Goal: Use online tool/utility: Utilize a website feature to perform a specific function

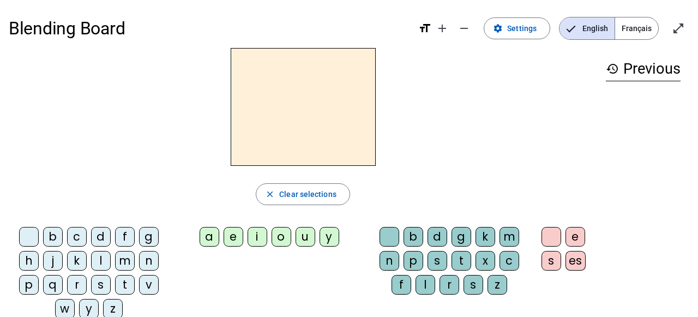
click at [124, 261] on div "m" at bounding box center [125, 261] width 20 height 20
click at [208, 239] on div "a" at bounding box center [210, 237] width 20 height 20
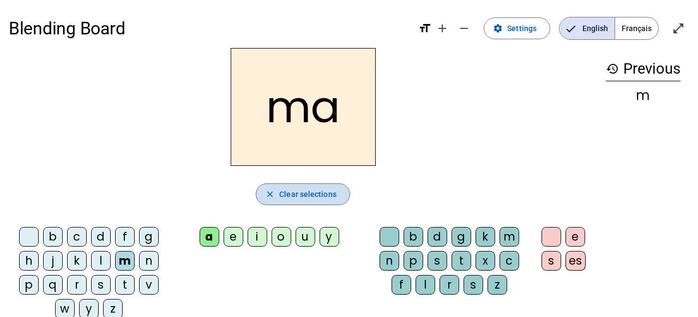
click at [280, 201] on span "button" at bounding box center [302, 194] width 93 height 26
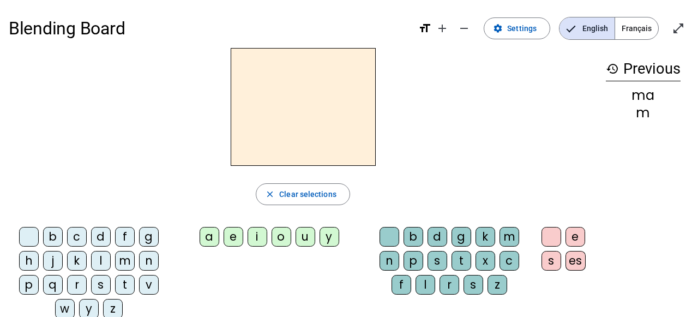
click at [104, 260] on div "l" at bounding box center [101, 261] width 20 height 20
click at [237, 237] on div "e" at bounding box center [234, 237] width 20 height 20
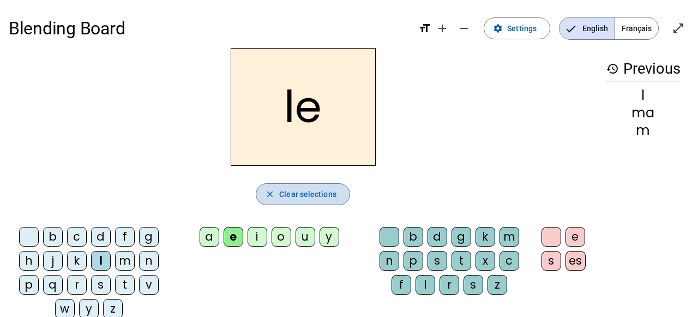
click at [287, 195] on span "Clear selections" at bounding box center [307, 194] width 57 height 13
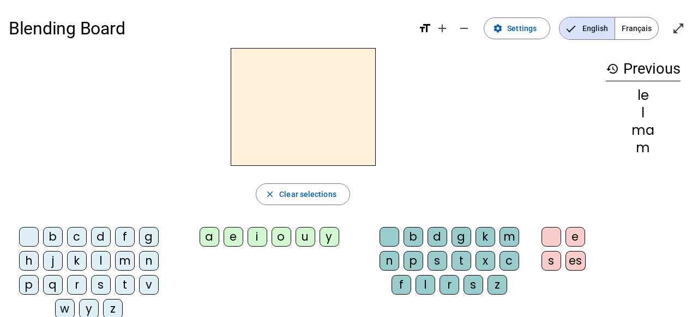
click at [53, 236] on div "b" at bounding box center [53, 237] width 20 height 20
click at [212, 237] on div "a" at bounding box center [210, 237] width 20 height 20
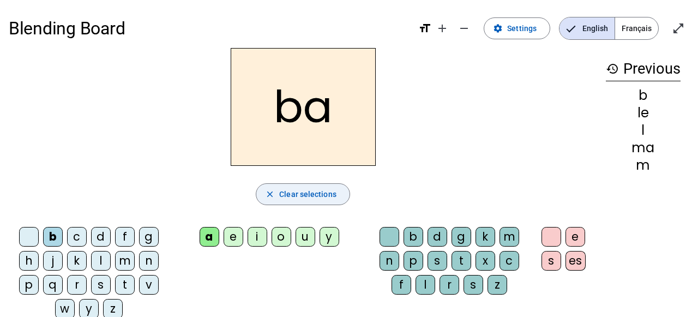
click at [291, 197] on span "Clear selections" at bounding box center [307, 194] width 57 height 13
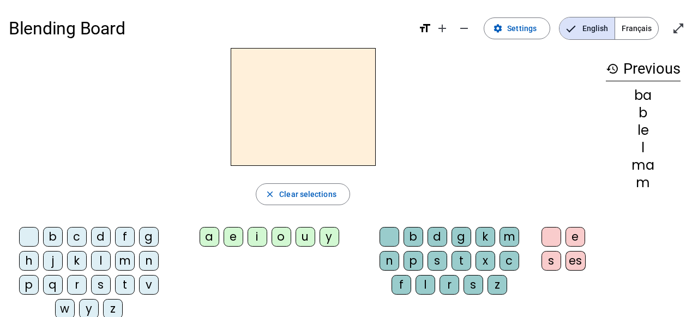
click at [129, 239] on div "f" at bounding box center [125, 237] width 20 height 20
click at [209, 237] on div "a" at bounding box center [210, 237] width 20 height 20
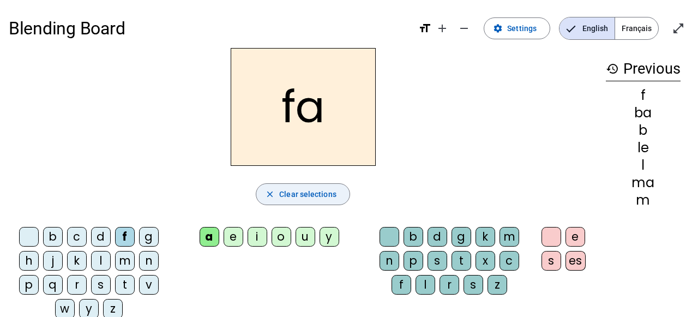
click at [303, 192] on span "Clear selections" at bounding box center [307, 194] width 57 height 13
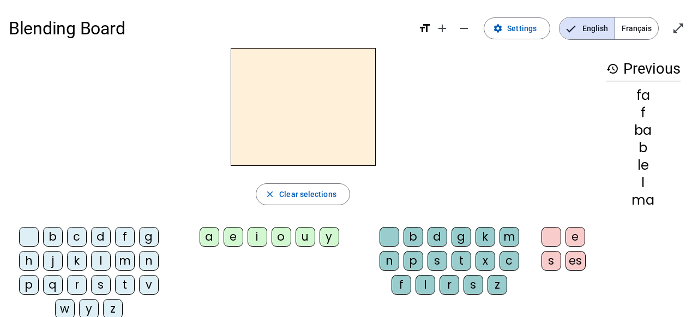
click at [260, 236] on div "i" at bounding box center [258, 237] width 20 height 20
click at [98, 263] on div "l" at bounding box center [101, 261] width 20 height 20
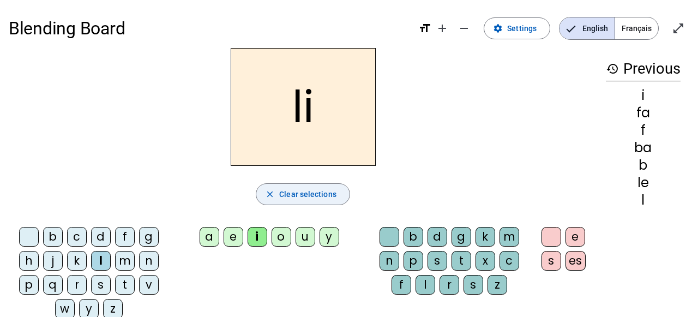
click at [318, 189] on span "Clear selections" at bounding box center [307, 194] width 57 height 13
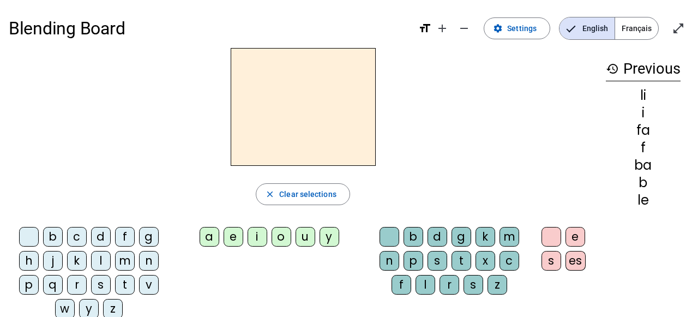
click at [261, 236] on div "i" at bounding box center [258, 237] width 20 height 20
click at [427, 286] on div "l" at bounding box center [425, 285] width 20 height 20
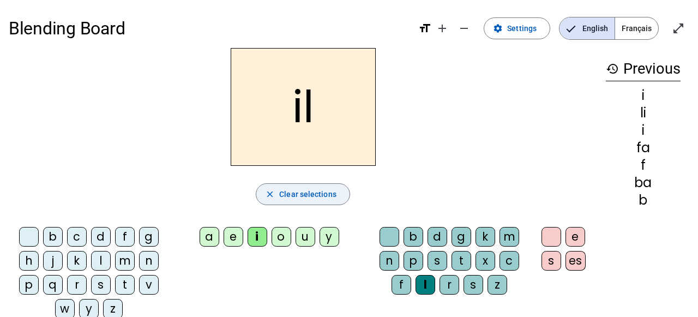
click at [320, 193] on span "Clear selections" at bounding box center [307, 194] width 57 height 13
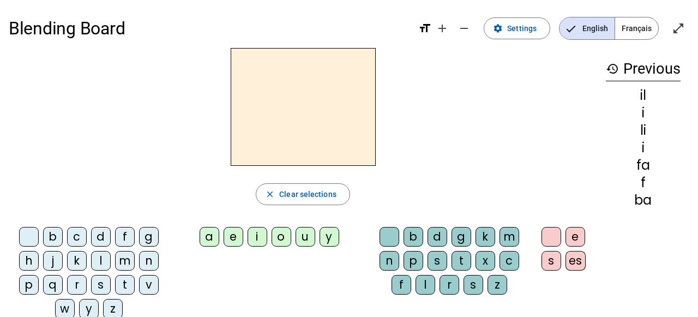
click at [212, 242] on div "a" at bounding box center [210, 237] width 20 height 20
click at [413, 237] on div "b" at bounding box center [413, 237] width 20 height 20
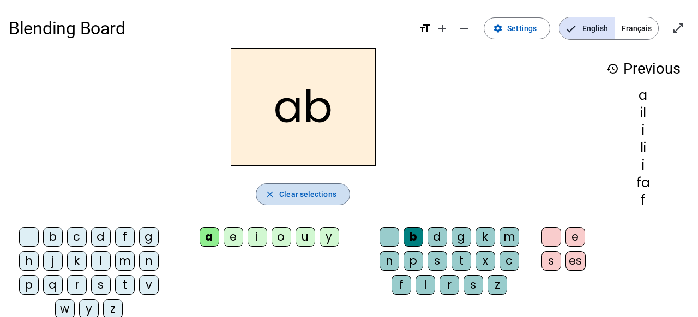
click at [327, 197] on span "Clear selections" at bounding box center [307, 194] width 57 height 13
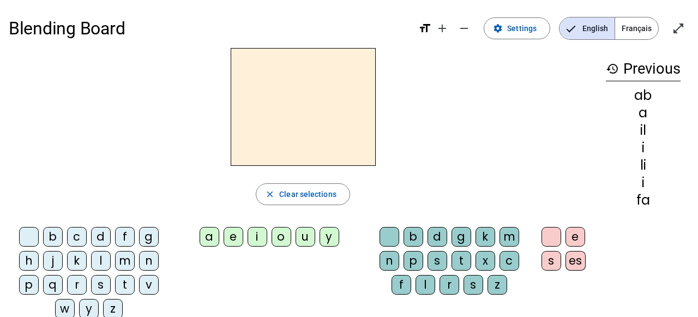
click at [130, 263] on div "m" at bounding box center [125, 261] width 20 height 20
click at [233, 242] on div "e" at bounding box center [234, 237] width 20 height 20
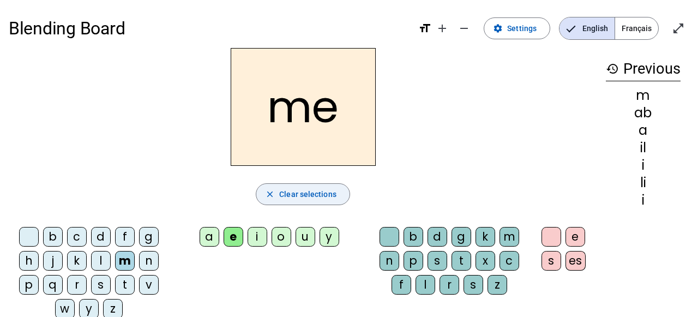
click at [277, 195] on span "button" at bounding box center [302, 194] width 93 height 26
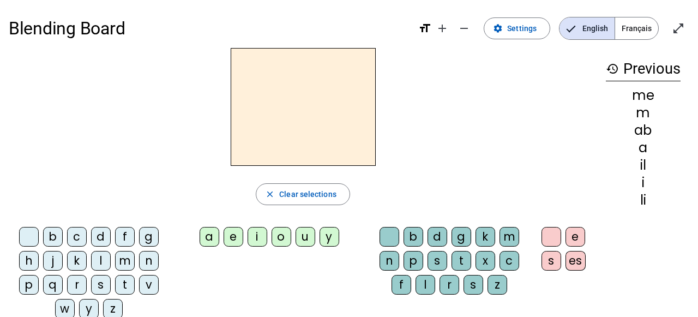
click at [128, 261] on div "m" at bounding box center [125, 261] width 20 height 20
click at [257, 237] on div "i" at bounding box center [258, 237] width 20 height 20
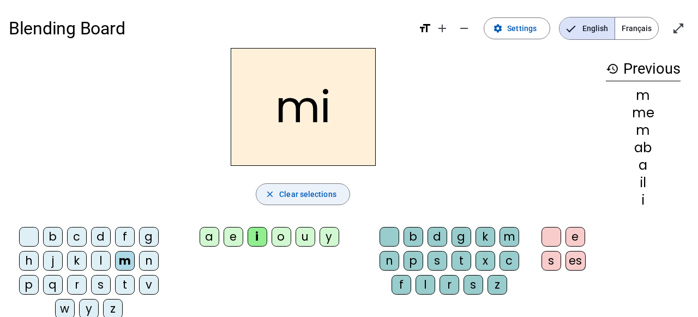
click at [280, 200] on span "Clear selections" at bounding box center [307, 194] width 57 height 13
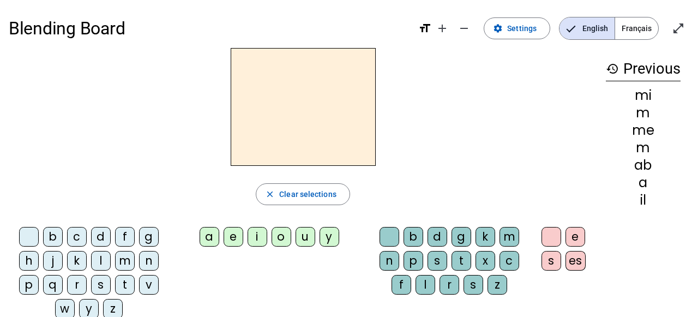
click at [256, 239] on div "i" at bounding box center [258, 237] width 20 height 20
click at [515, 239] on div "m" at bounding box center [509, 237] width 20 height 20
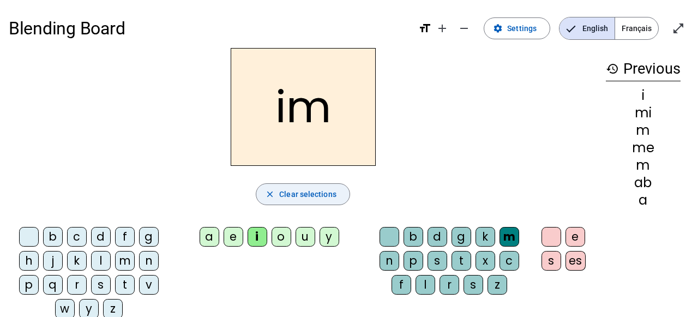
click at [298, 191] on span "Clear selections" at bounding box center [307, 194] width 57 height 13
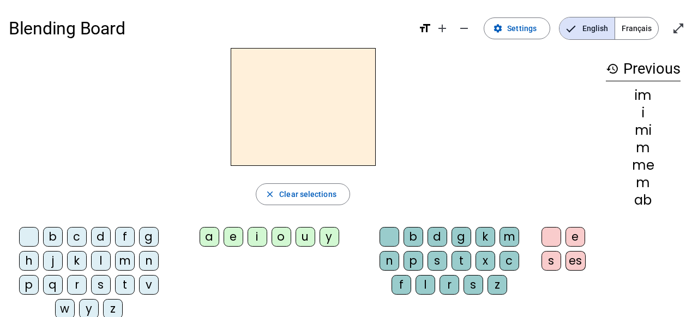
click at [258, 238] on div "i" at bounding box center [258, 237] width 20 height 20
click at [445, 289] on div "r" at bounding box center [449, 285] width 20 height 20
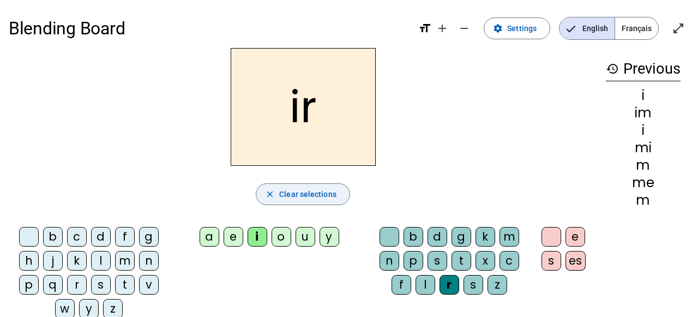
click at [284, 191] on span "Clear selections" at bounding box center [307, 194] width 57 height 13
